Goal: Task Accomplishment & Management: Complete application form

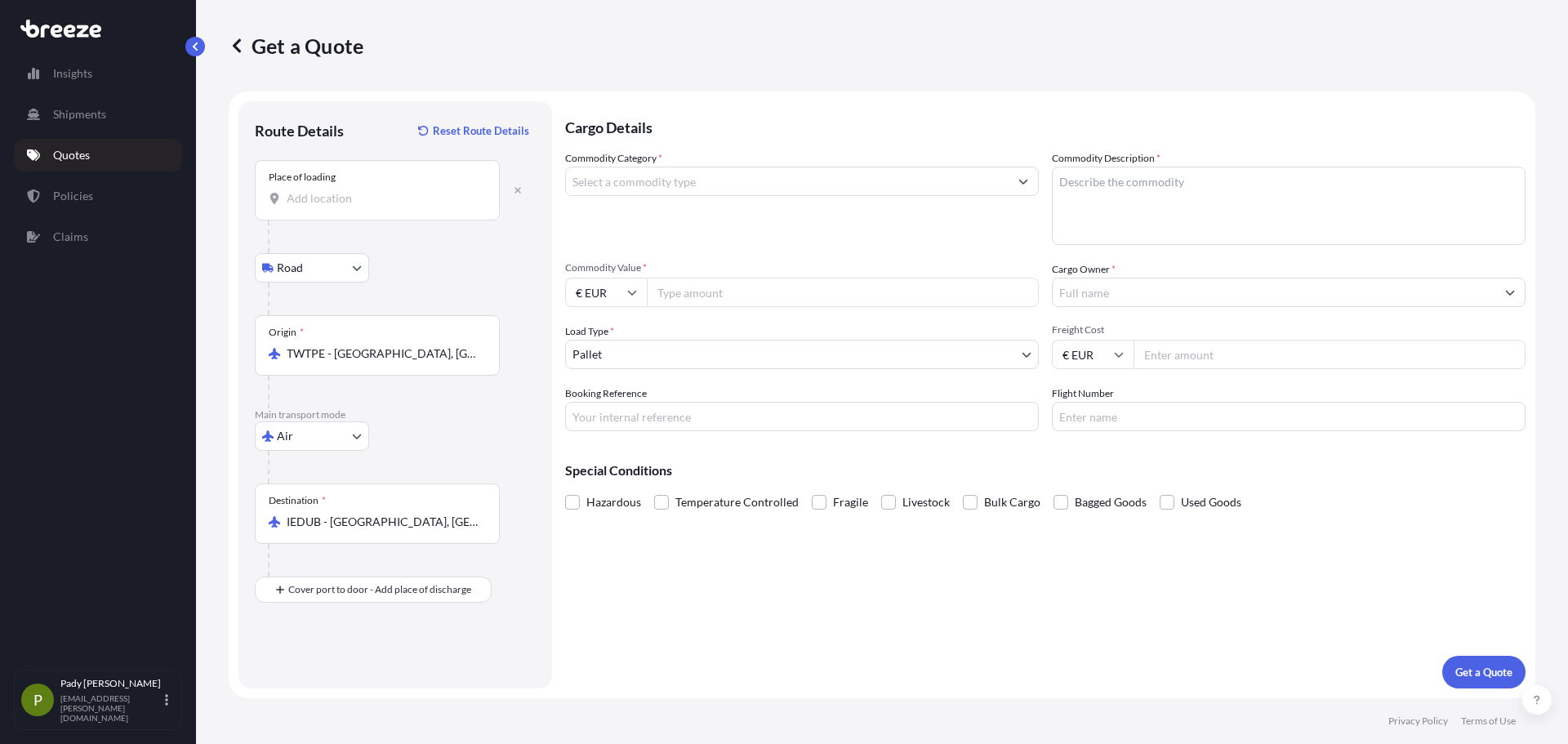
select select "Road"
select select "Air"
select select "1"
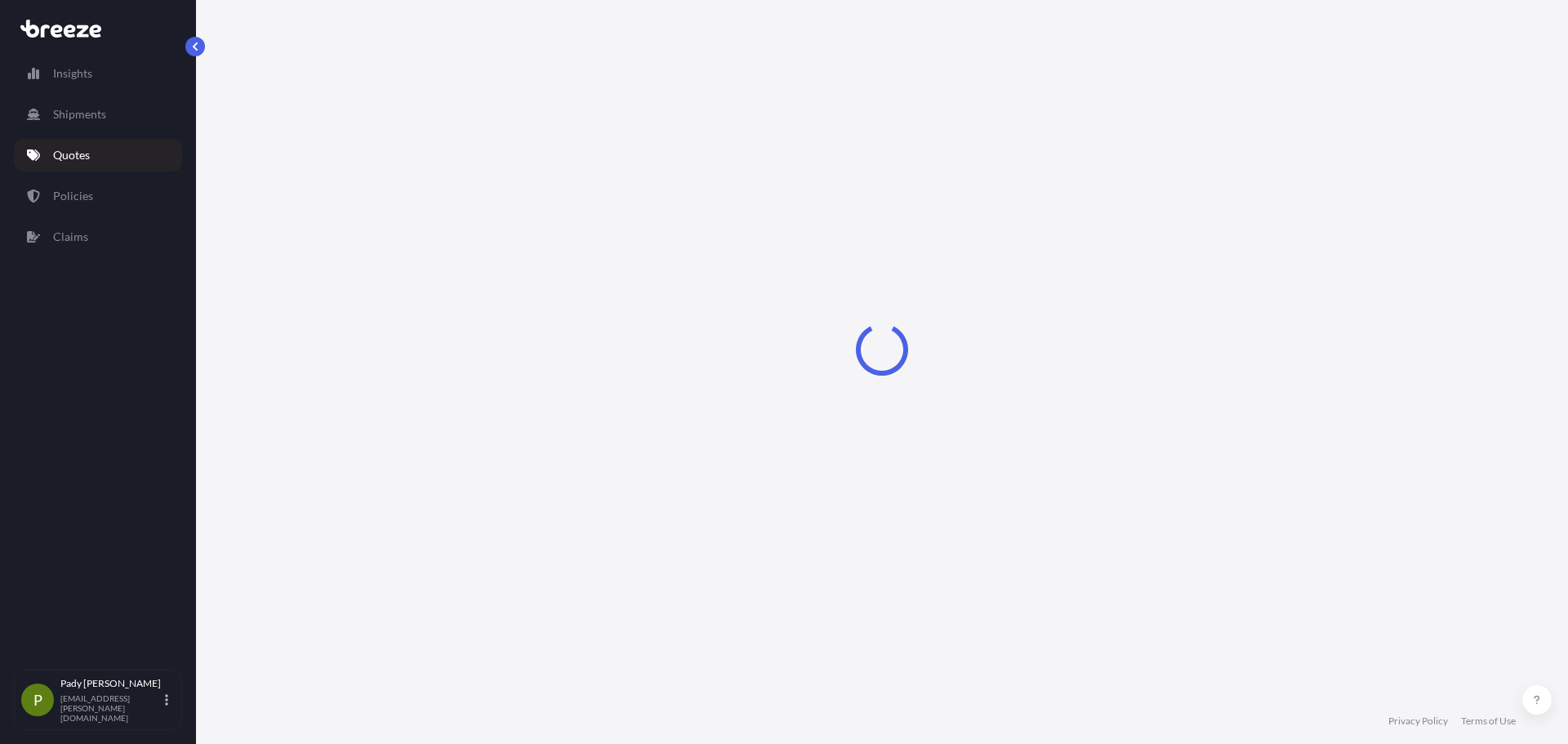
select select "Sea"
select select "1"
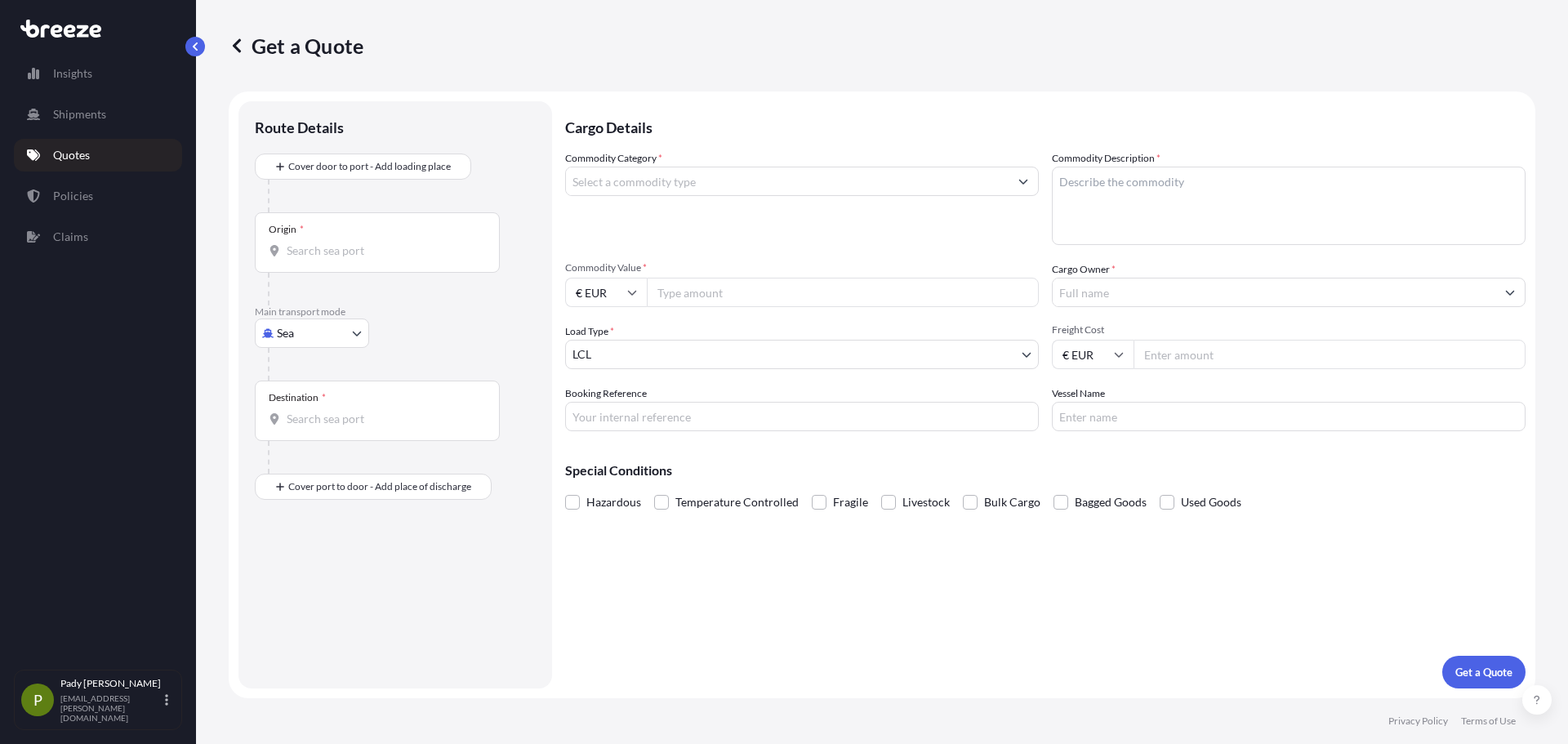
click at [82, 178] on div "Insights Shipments Quotes Policies Claims" at bounding box center [98, 356] width 169 height 627
click at [82, 169] on link "Quotes" at bounding box center [98, 155] width 169 height 32
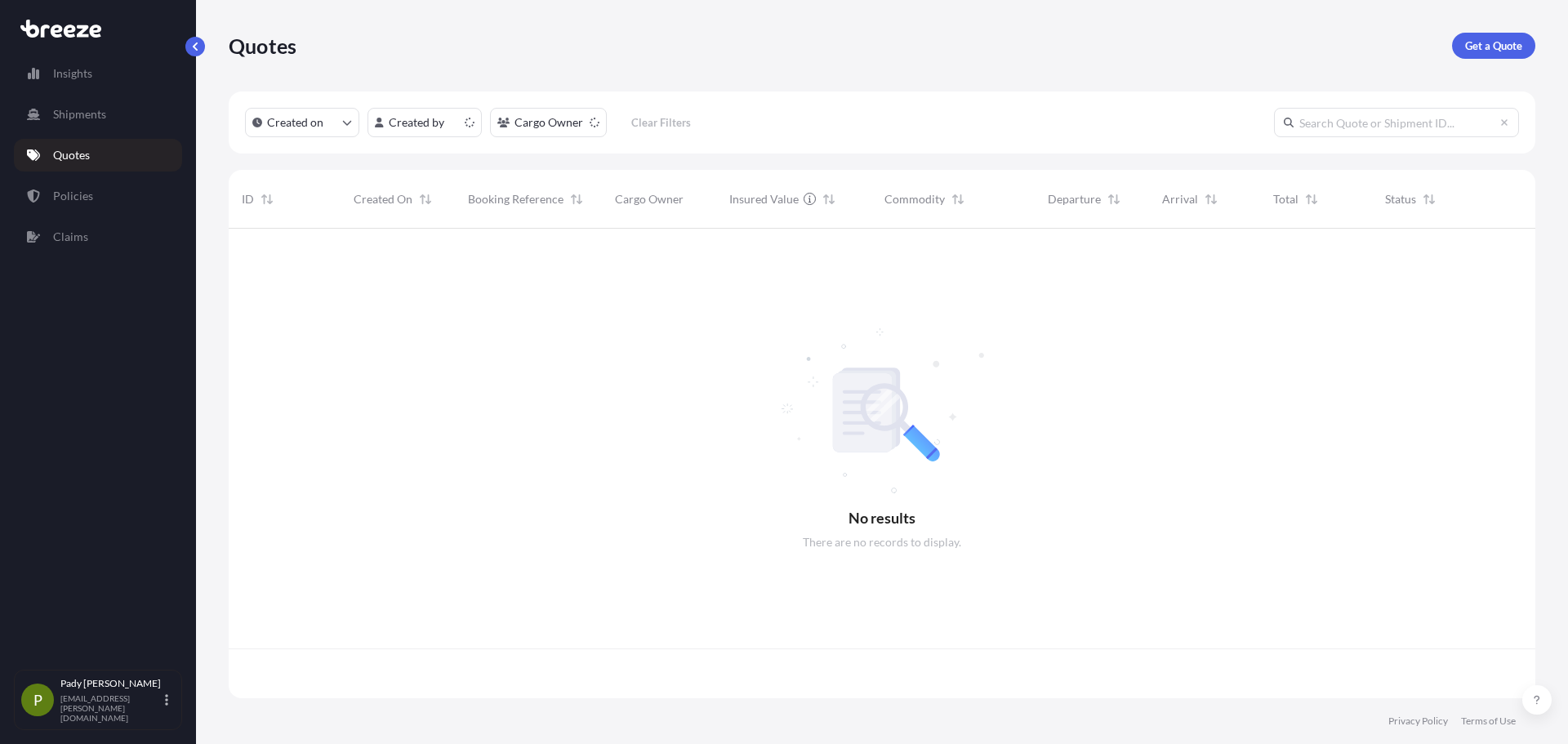
scroll to position [466, 1295]
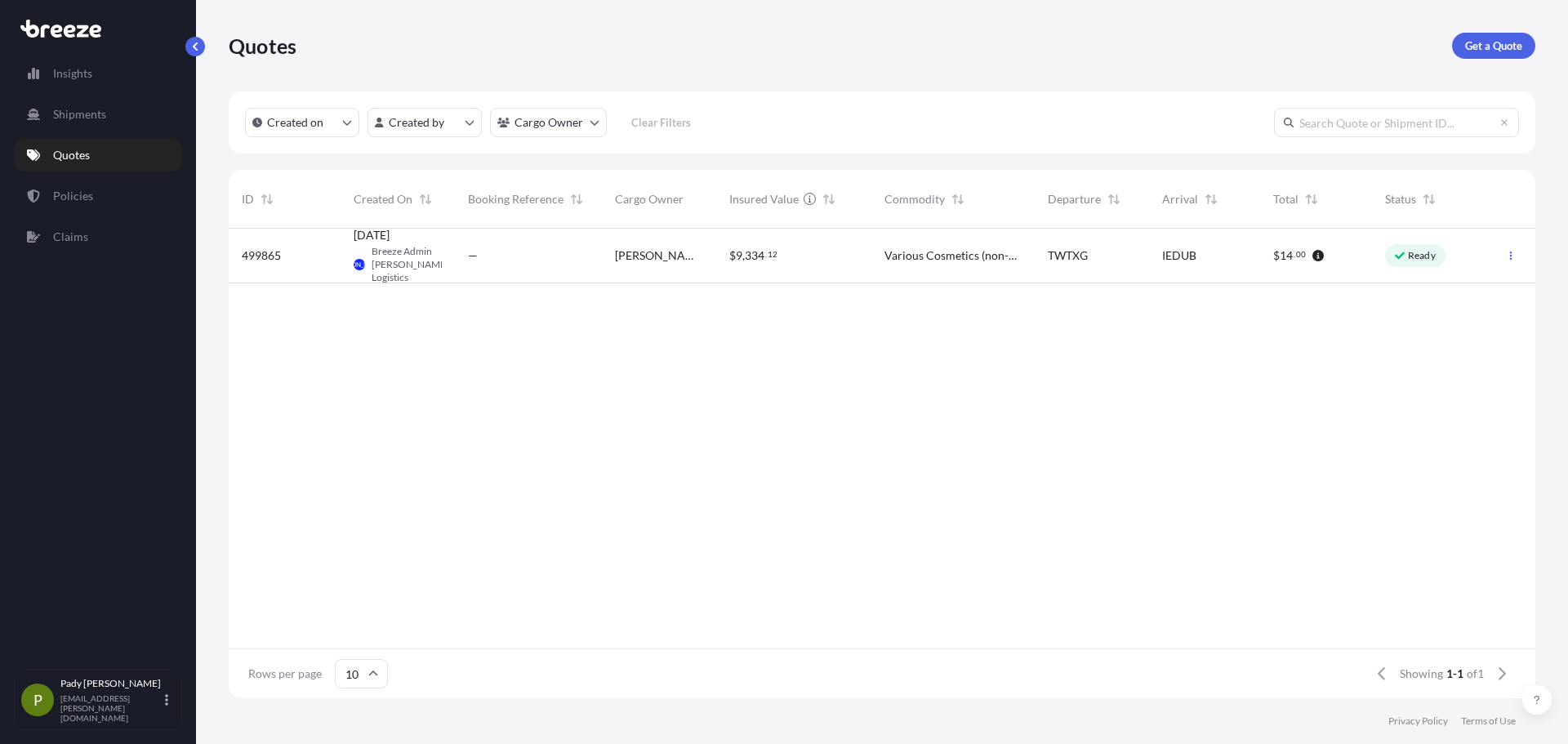
click at [419, 256] on span "Breeze Admin [PERSON_NAME] Logistics" at bounding box center [411, 264] width 78 height 39
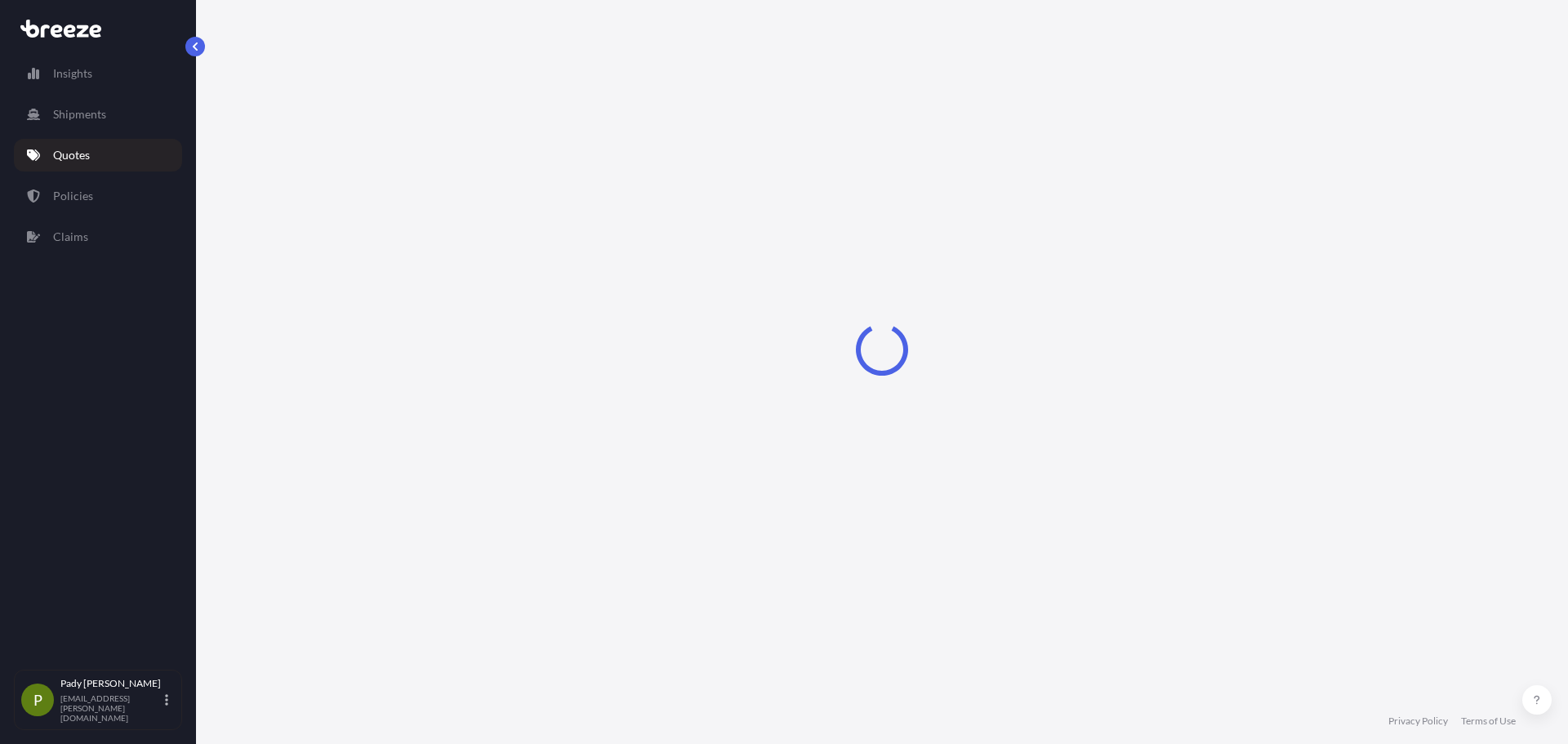
select select "Road"
select select "Air"
select select "1"
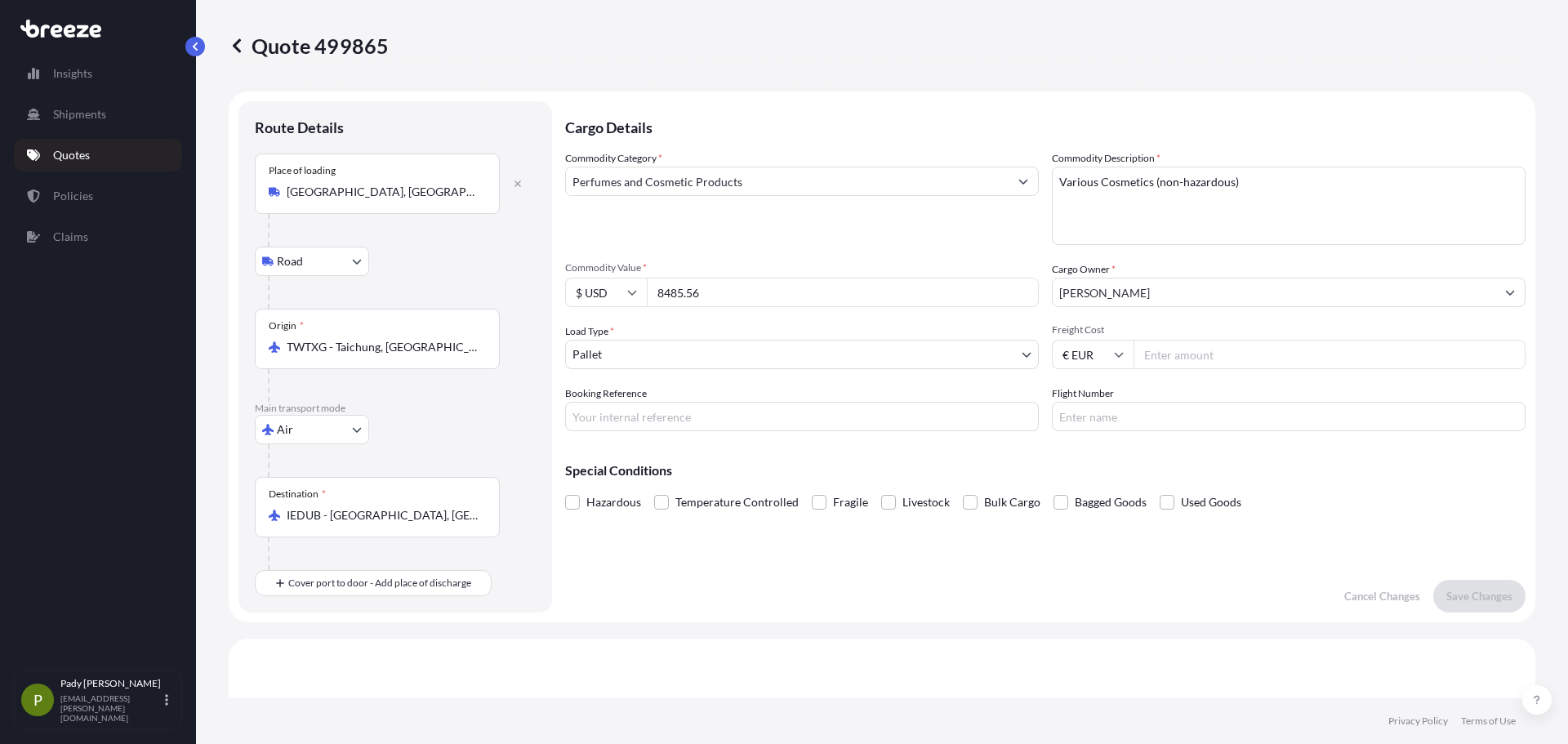
click at [1174, 347] on input "Freight Cost" at bounding box center [1329, 355] width 392 height 30
type input "1420"
click at [719, 409] on input "Booking Reference" at bounding box center [802, 417] width 474 height 30
click at [1295, 192] on textarea "Various Cosmetics (non-hazardous)" at bounding box center [1288, 206] width 474 height 79
click at [1009, 234] on div "Commodity Category * Perfumes and Cosmetic Products" at bounding box center [802, 197] width 474 height 95
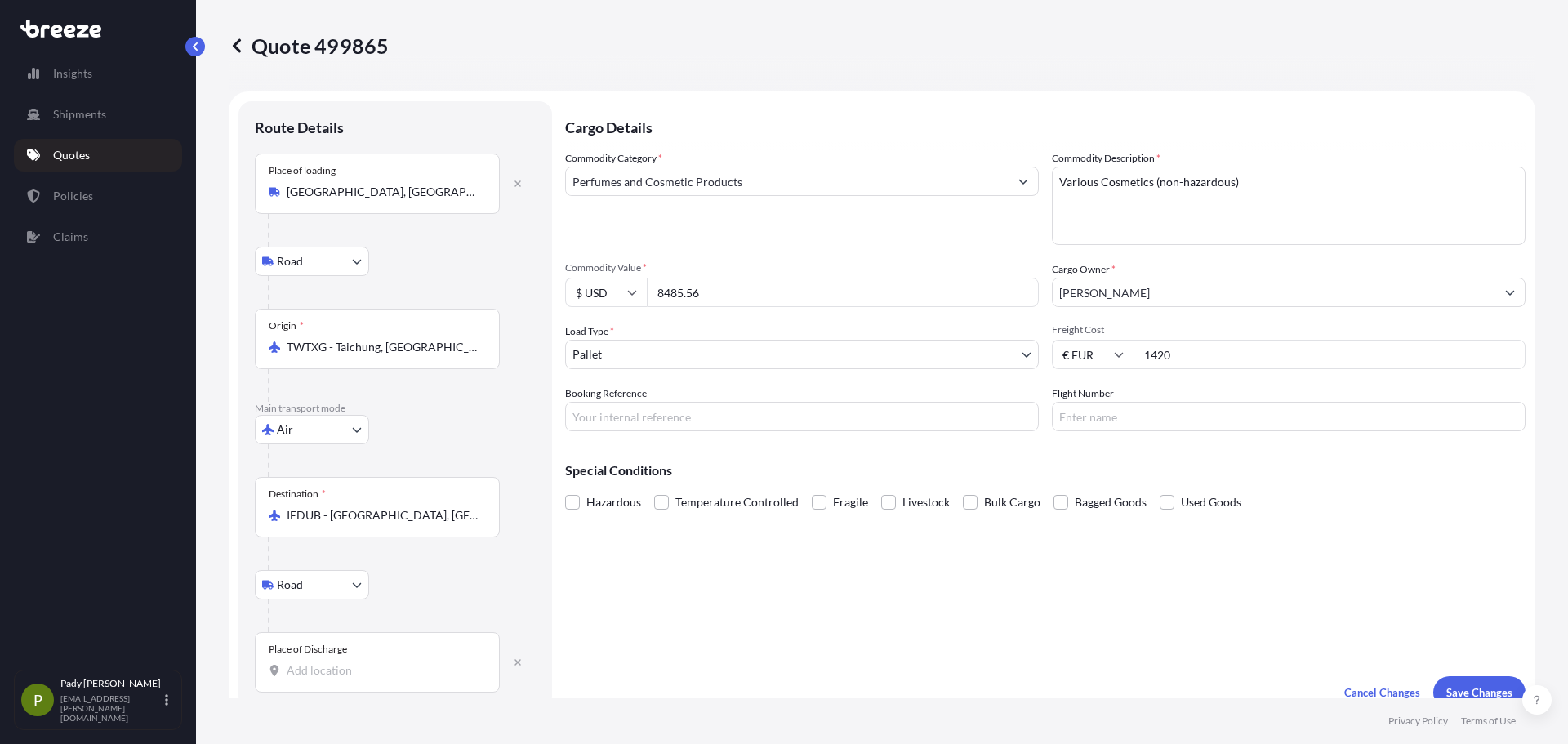
click at [343, 654] on div "Place of Discharge" at bounding box center [308, 649] width 79 height 13
click at [343, 662] on input "Place of Discharge" at bounding box center [383, 671] width 193 height 17
type input "K"
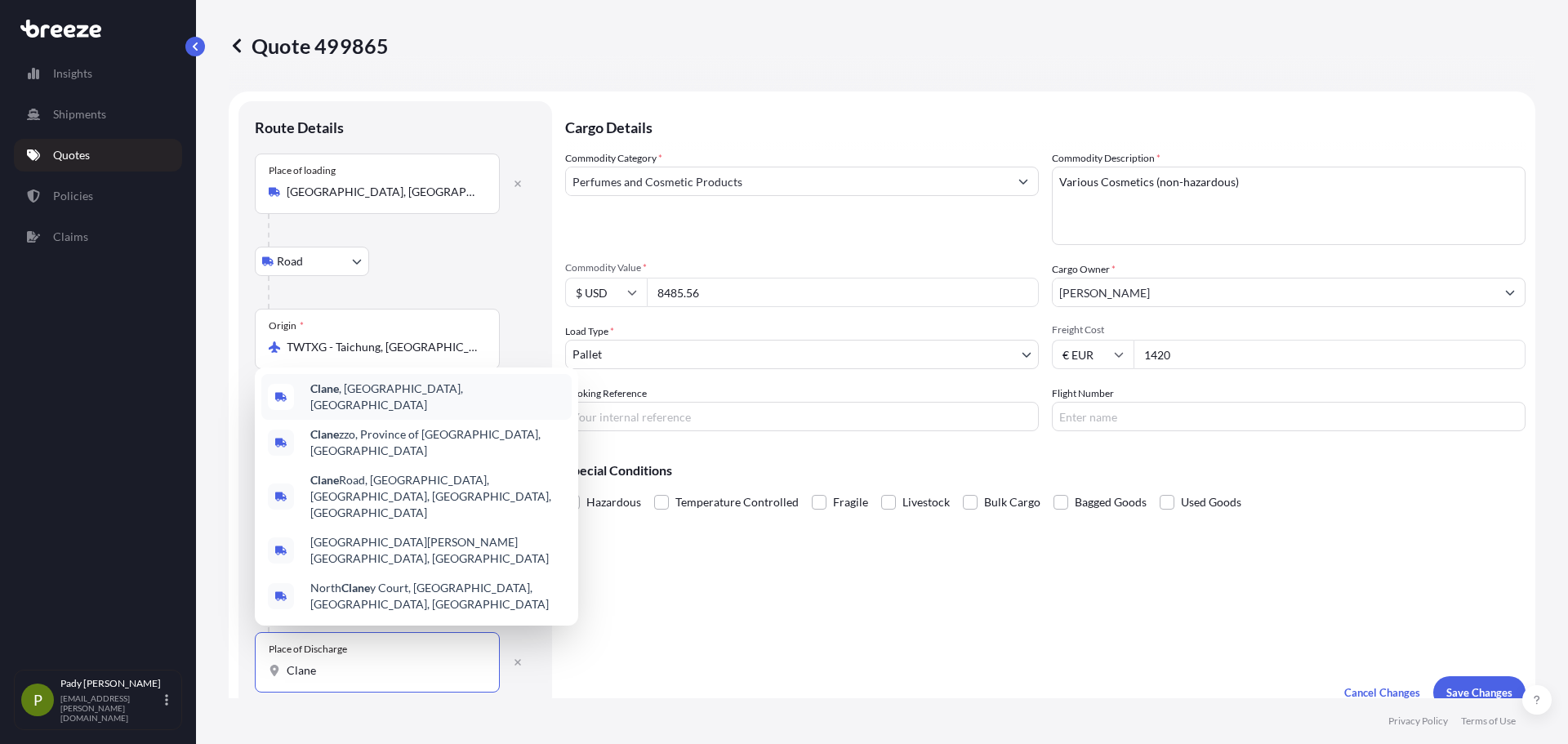
click at [424, 420] on div "Clane , [GEOGRAPHIC_DATA], [GEOGRAPHIC_DATA]" at bounding box center [416, 397] width 310 height 45
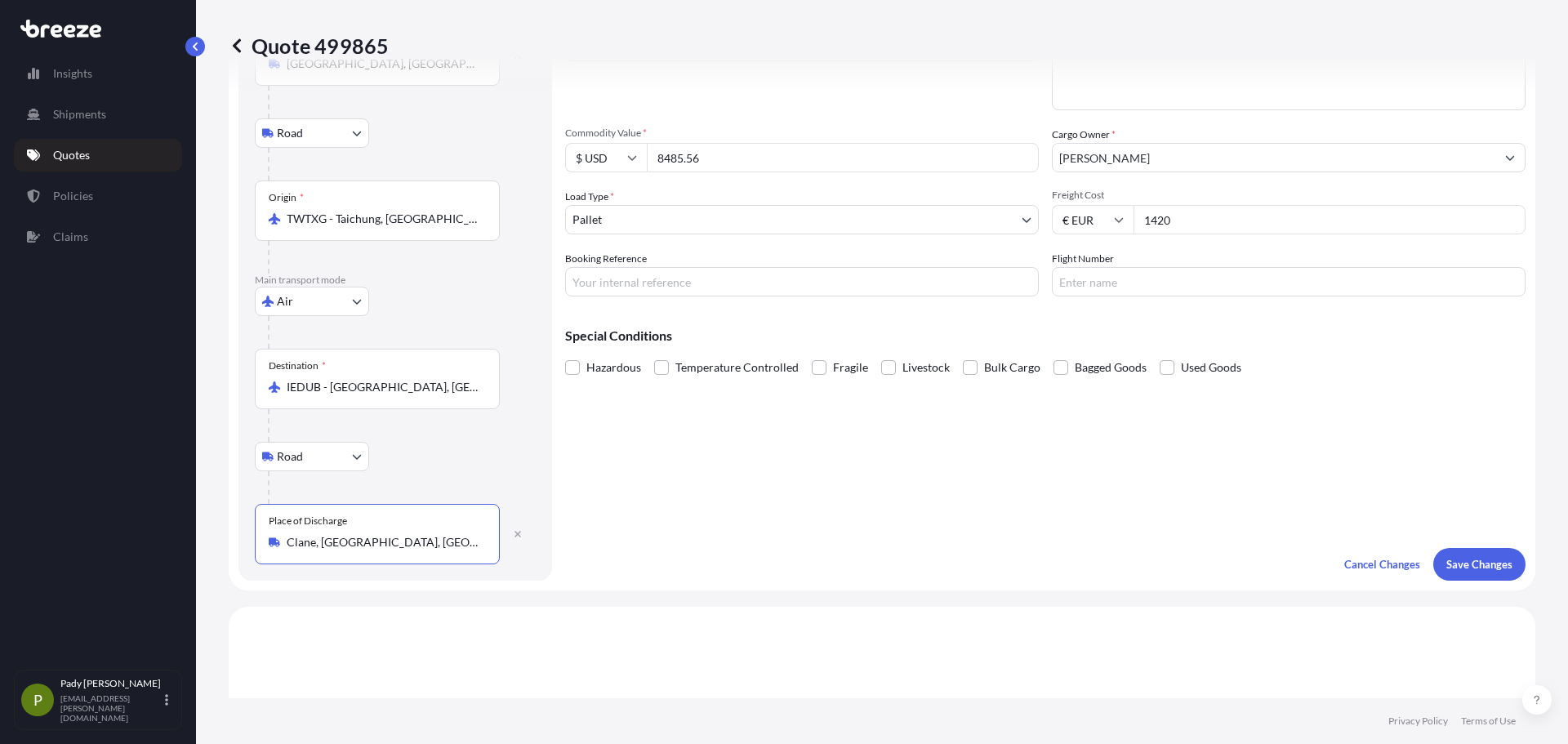
scroll to position [150, 0]
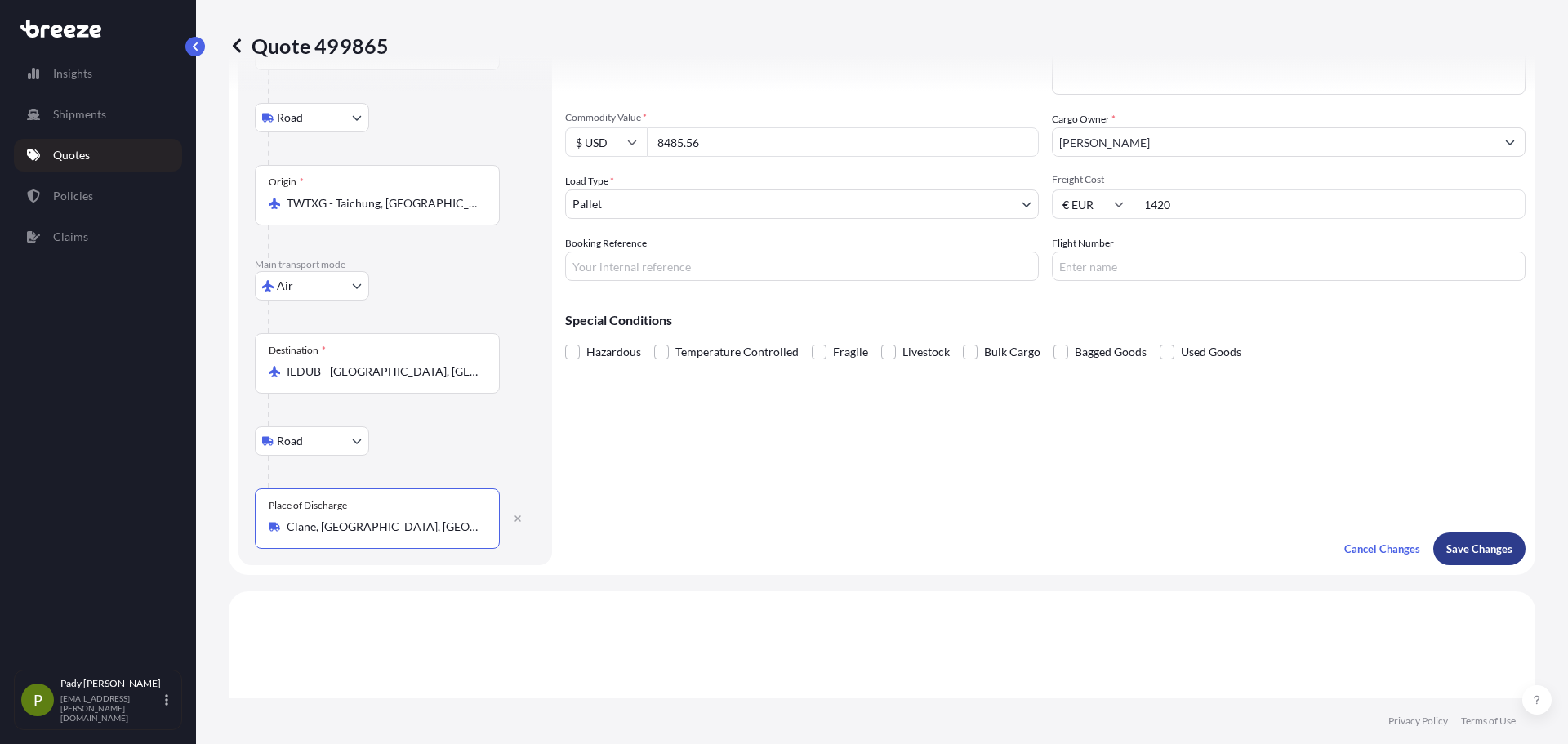
type input "Clane, [GEOGRAPHIC_DATA], [GEOGRAPHIC_DATA]"
click at [1467, 540] on p "Save Changes" at bounding box center [1478, 549] width 66 height 17
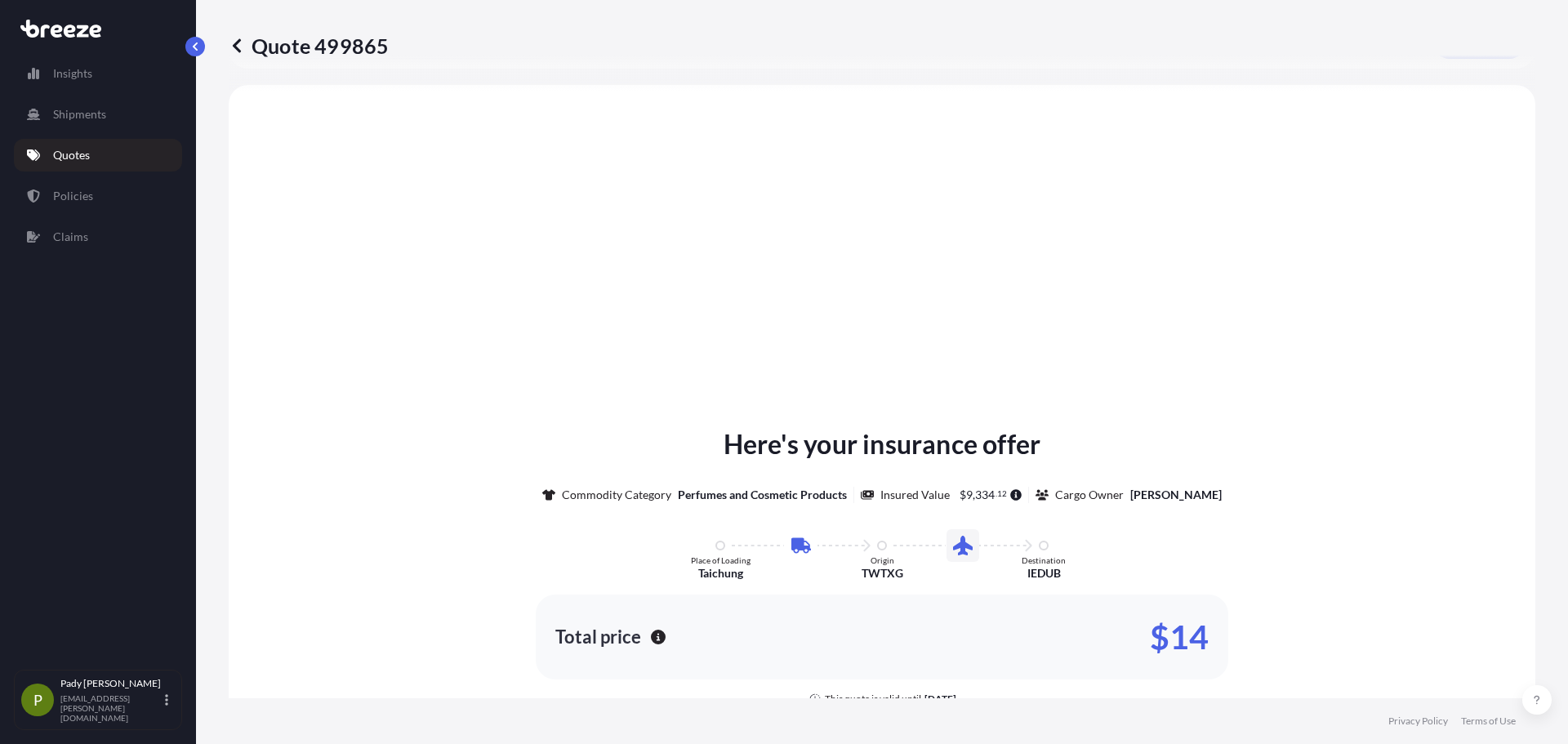
scroll to position [660, 0]
select select "Road"
select select "Air"
select select "Road"
select select "1"
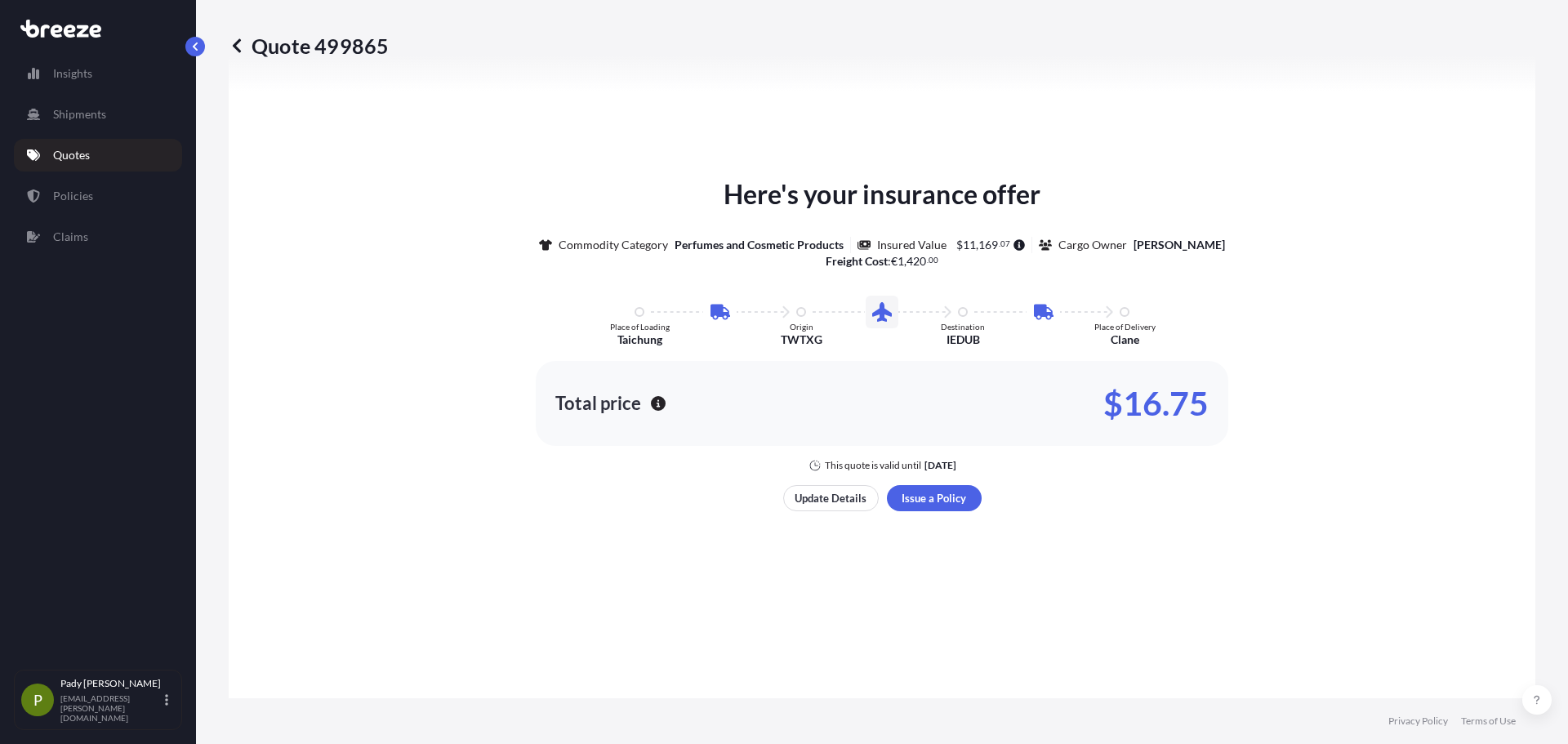
scroll to position [902, 0]
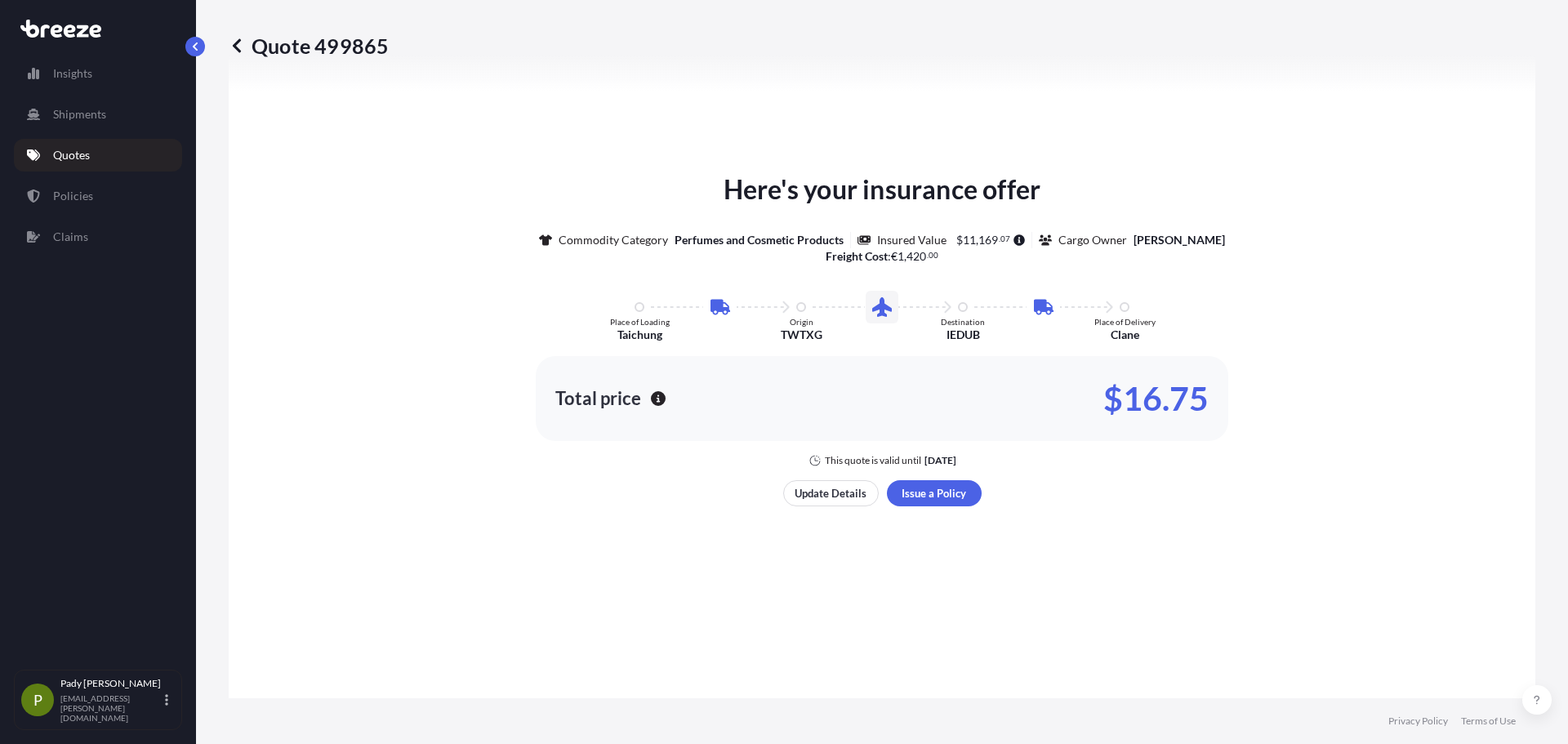
click at [847, 354] on div "Here's your insurance offer Commodity Category Perfumes and Cosmetic Products I…" at bounding box center [881, 338] width 1260 height 964
click at [105, 166] on link "Quotes" at bounding box center [98, 155] width 169 height 32
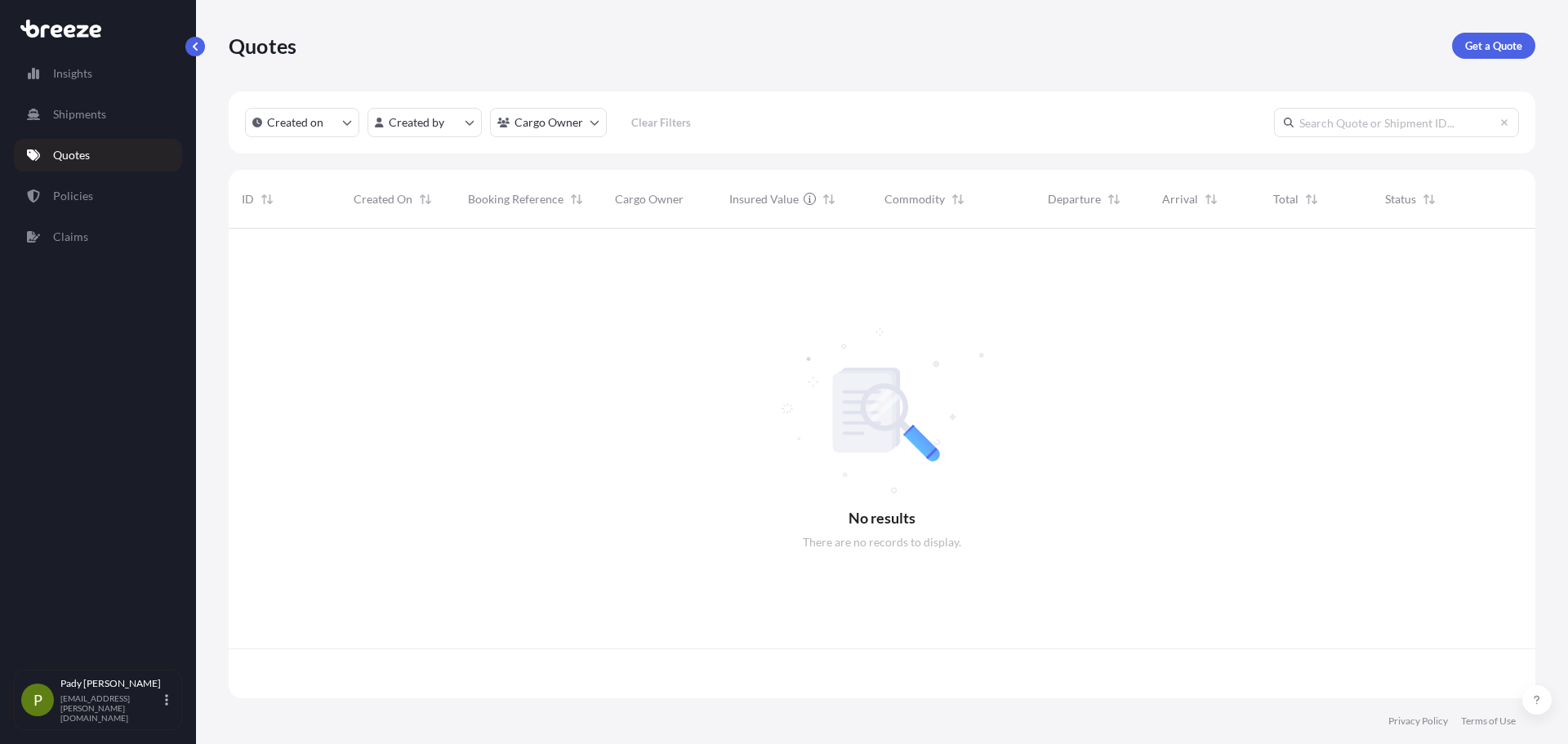
scroll to position [466, 1295]
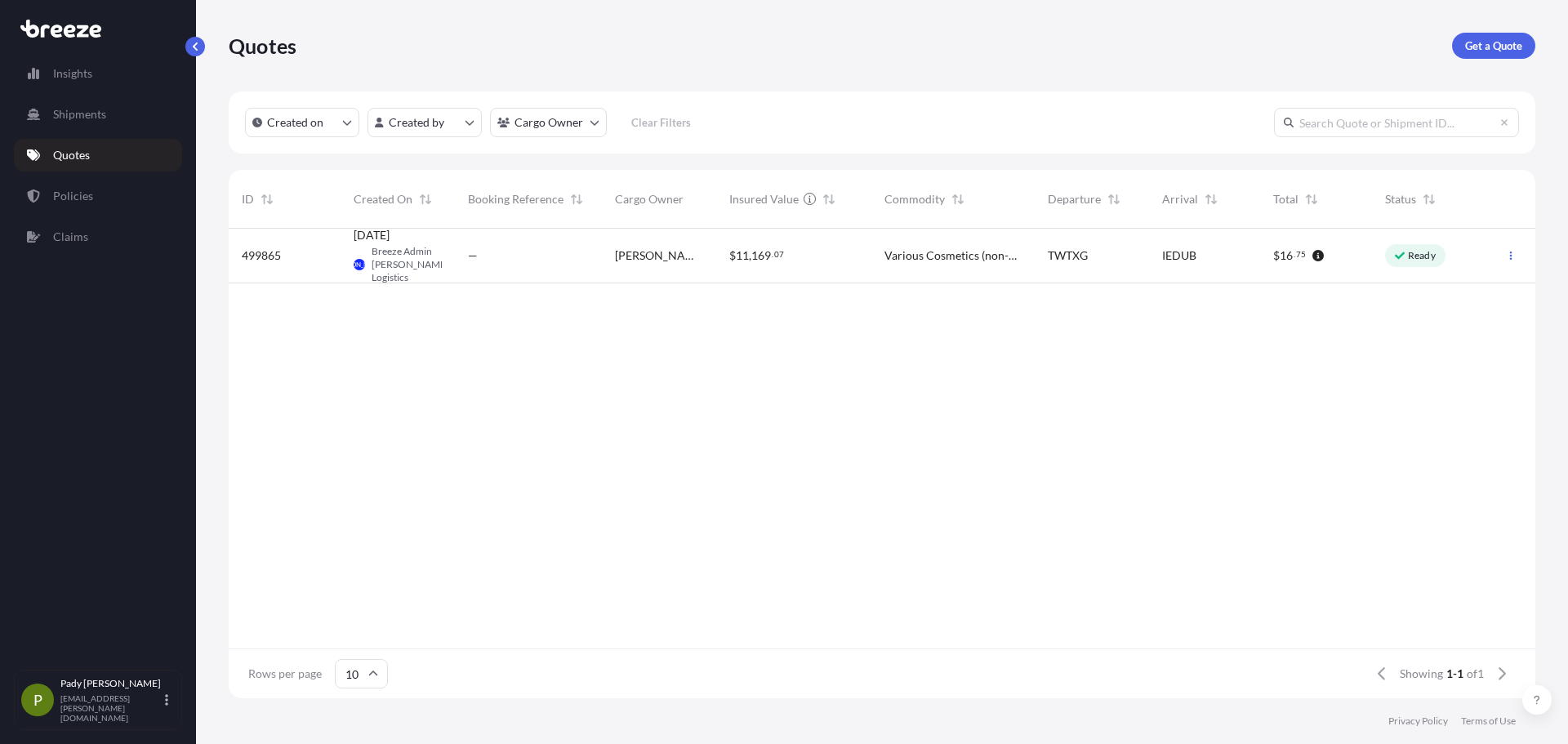
click at [513, 275] on div "—" at bounding box center [528, 256] width 147 height 55
select select "Road"
select select "Air"
select select "Road"
select select "1"
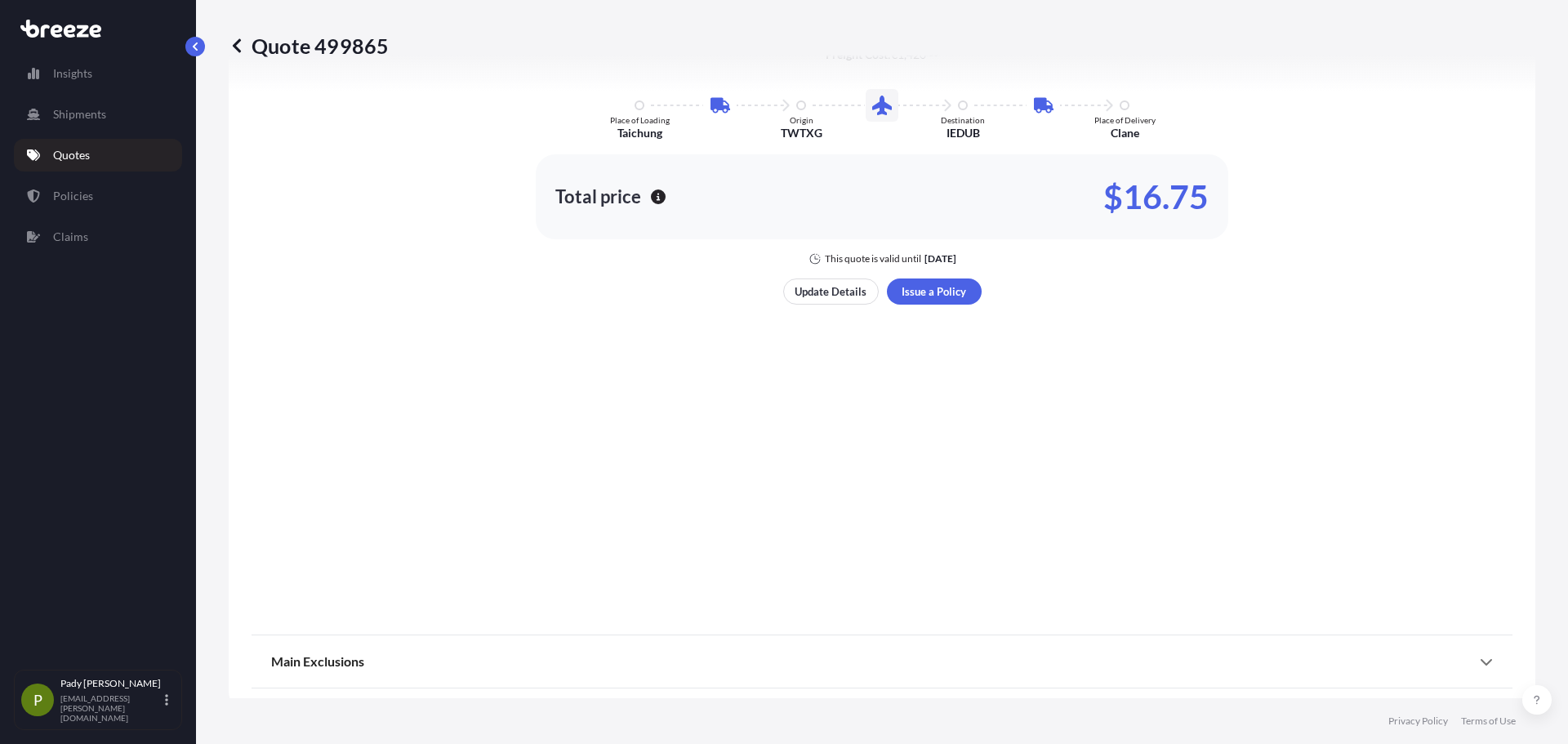
scroll to position [1116, 0]
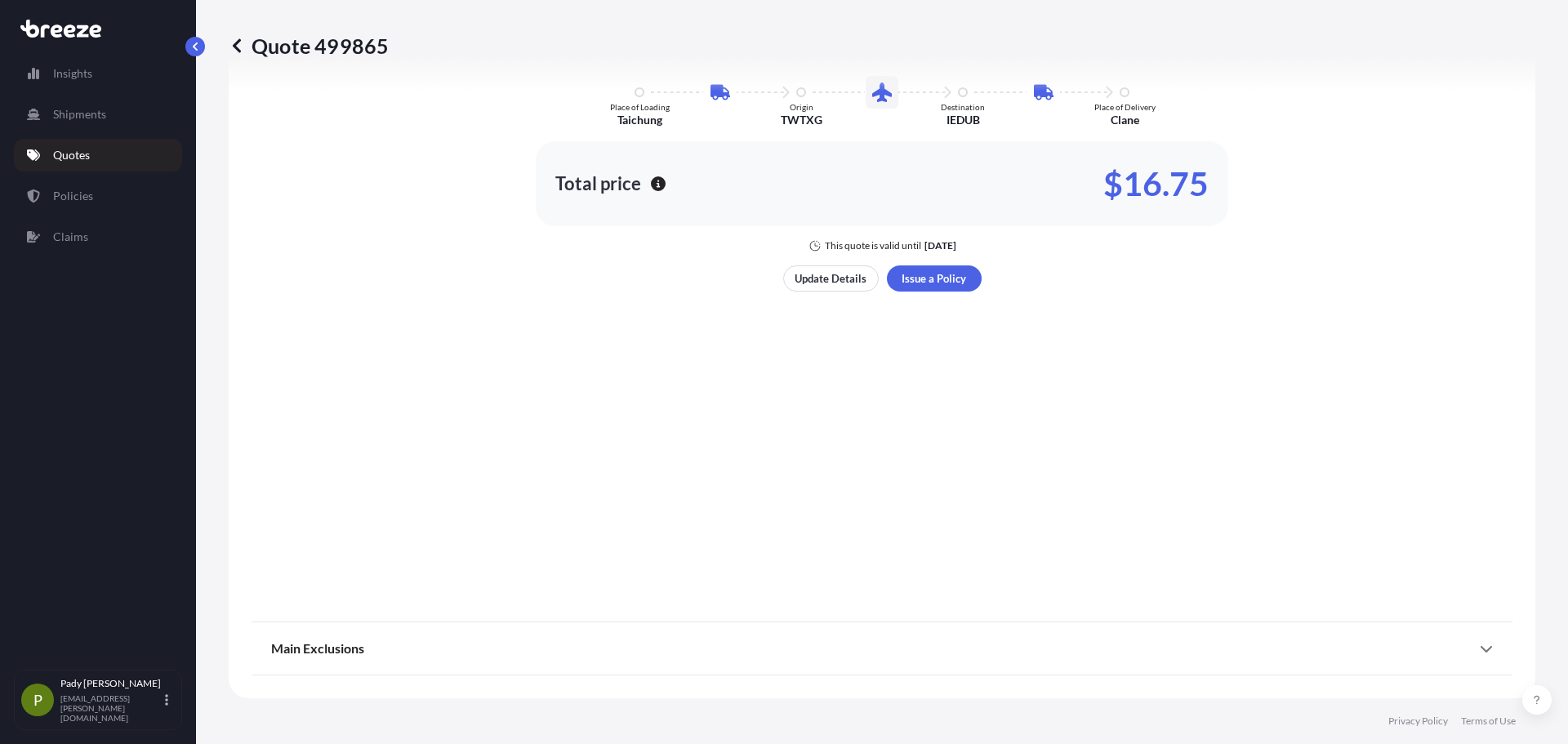
click at [1485, 651] on div "Main Exclusions For full details of your coverage, please review your policy do…" at bounding box center [881, 648] width 1260 height 52
click at [1481, 651] on div "Main Exclusions For full details of your coverage, please review your policy do…" at bounding box center [881, 648] width 1260 height 52
click at [1480, 649] on icon at bounding box center [1486, 649] width 11 height 6
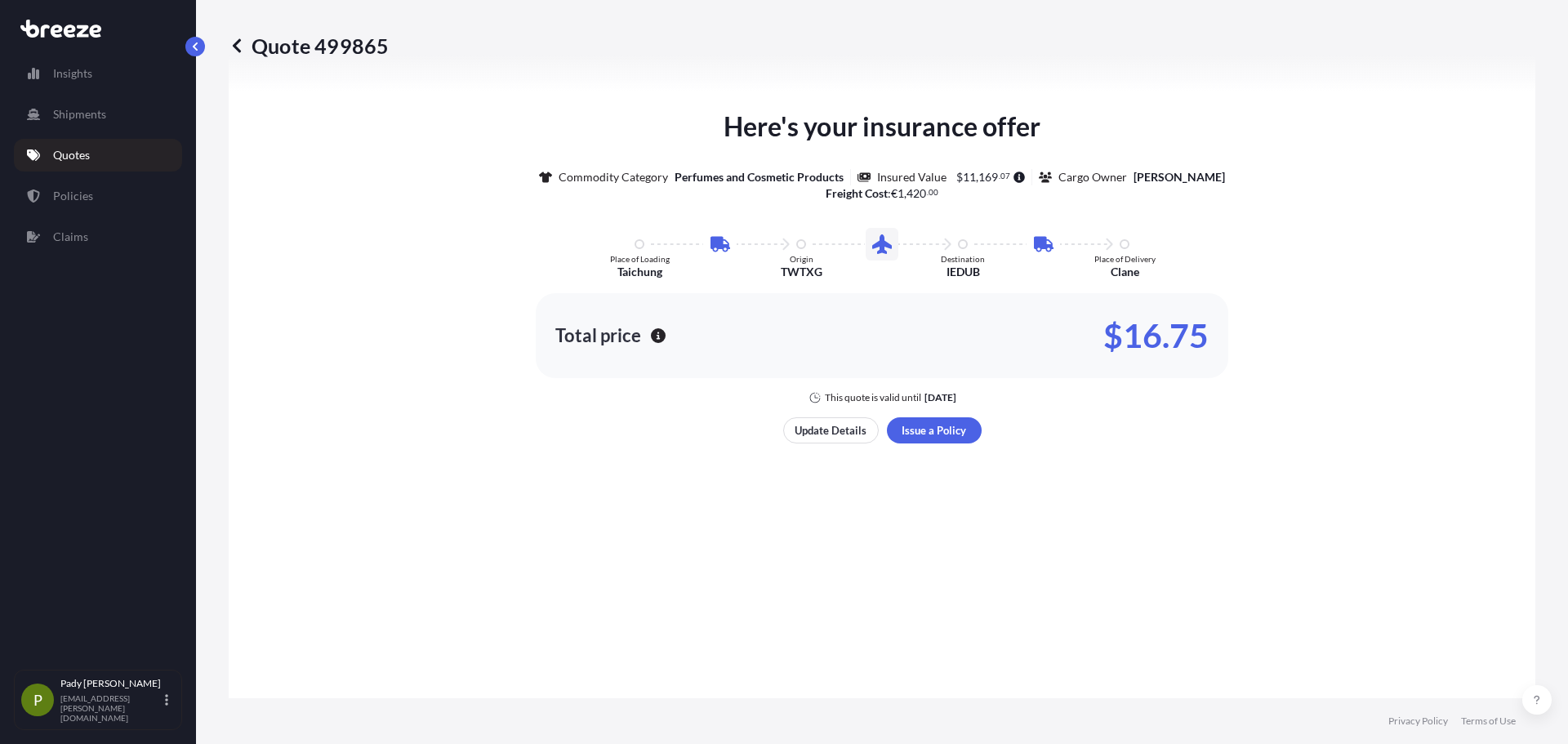
scroll to position [778, 0]
